Goal: Navigation & Orientation: Find specific page/section

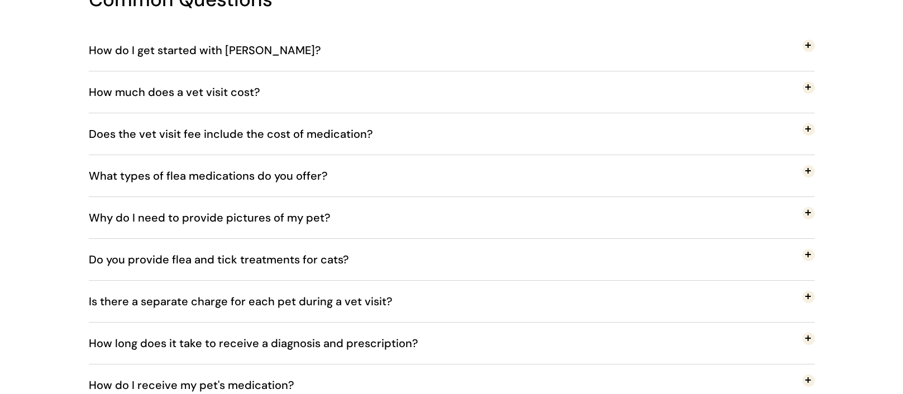
scroll to position [1915, 0]
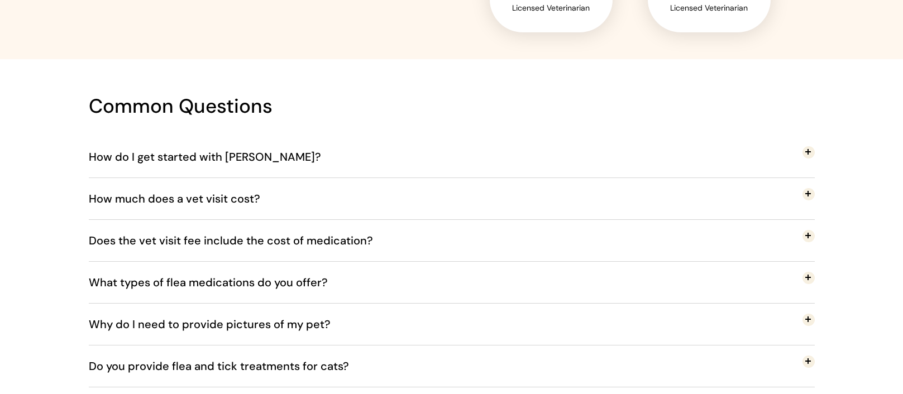
click at [239, 194] on span "How much does a vet visit cost?" at bounding box center [183, 198] width 188 height 37
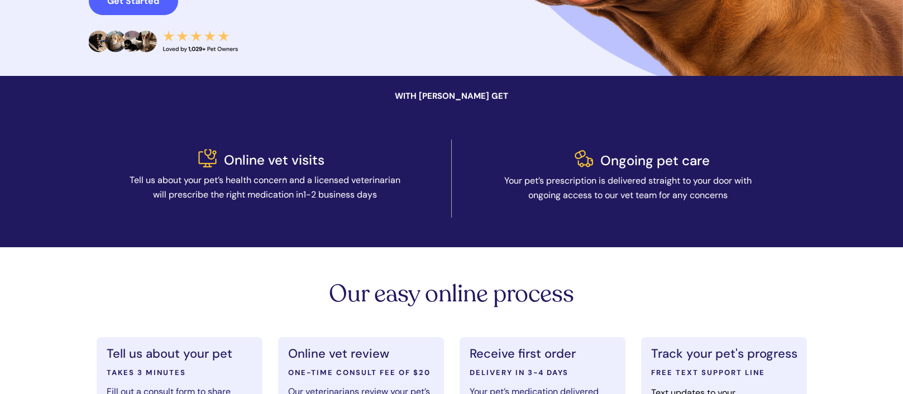
scroll to position [0, 0]
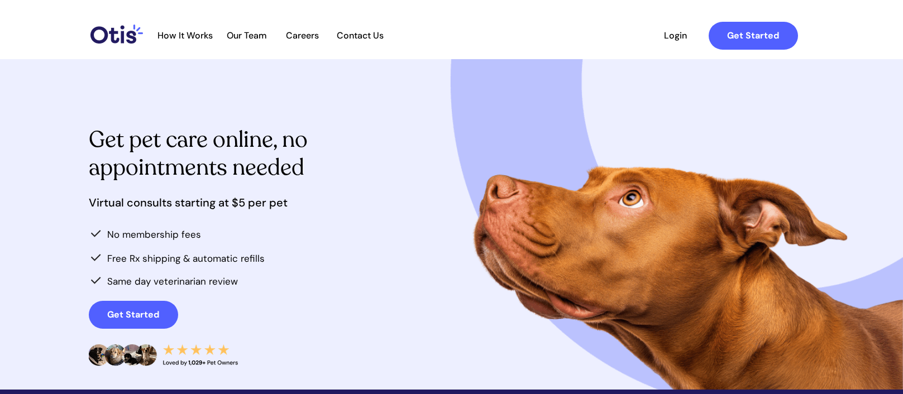
click at [229, 41] on div at bounding box center [477, 35] width 662 height 41
click at [252, 39] on span "Our Team" at bounding box center [246, 35] width 55 height 11
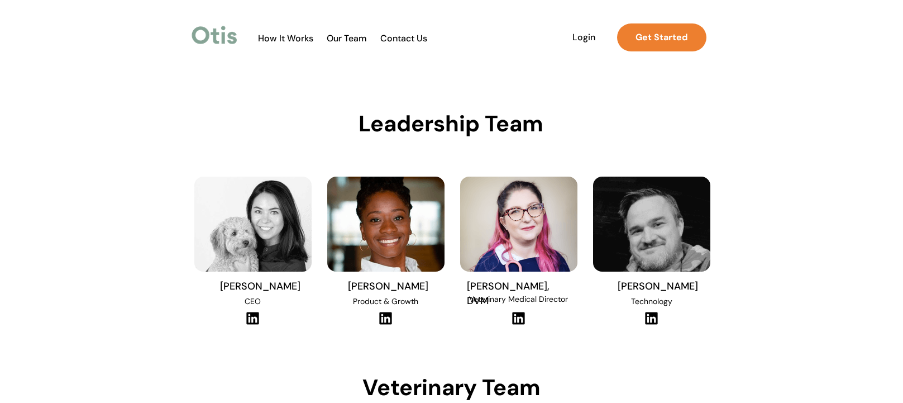
click at [273, 44] on span "How It Works" at bounding box center [285, 38] width 66 height 11
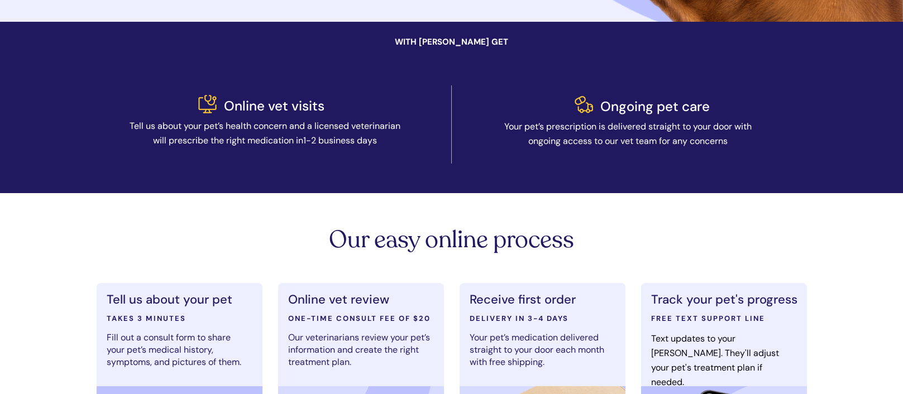
scroll to position [546, 0]
